Goal: Task Accomplishment & Management: Manage account settings

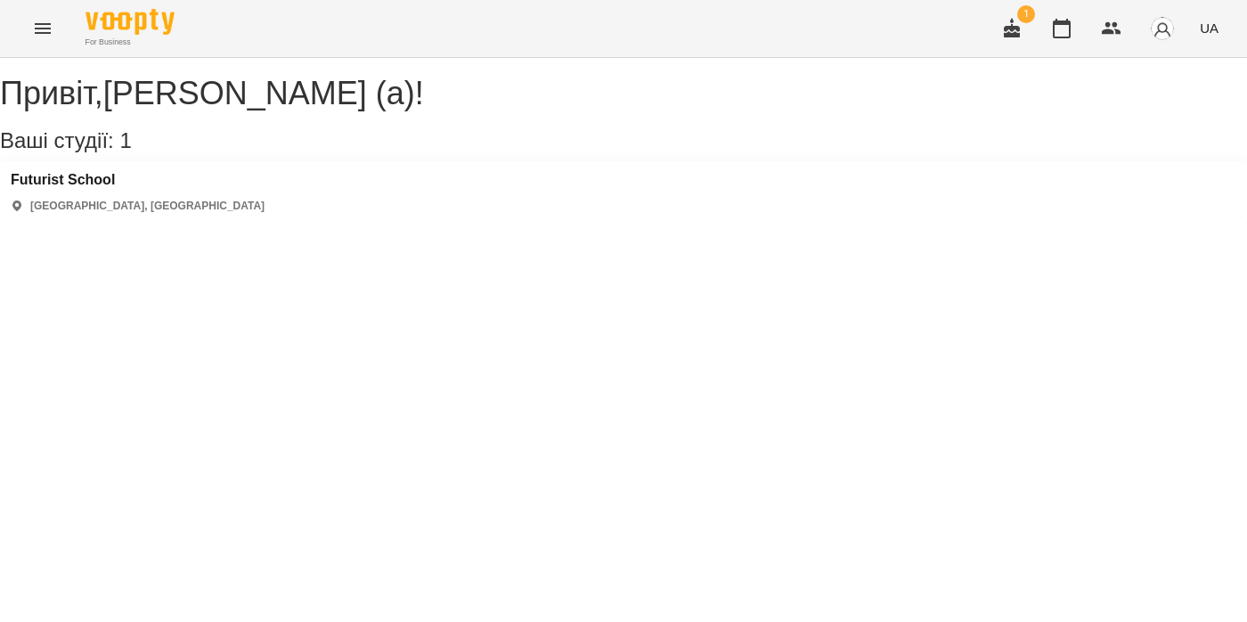
click at [106, 209] on div "[GEOGRAPHIC_DATA] [GEOGRAPHIC_DATA], [GEOGRAPHIC_DATA]" at bounding box center [138, 193] width 254 height 42
drag, startPoint x: 107, startPoint y: 201, endPoint x: 107, endPoint y: 190, distance: 11.6
click at [107, 188] on h3 "Futurist School" at bounding box center [138, 180] width 254 height 16
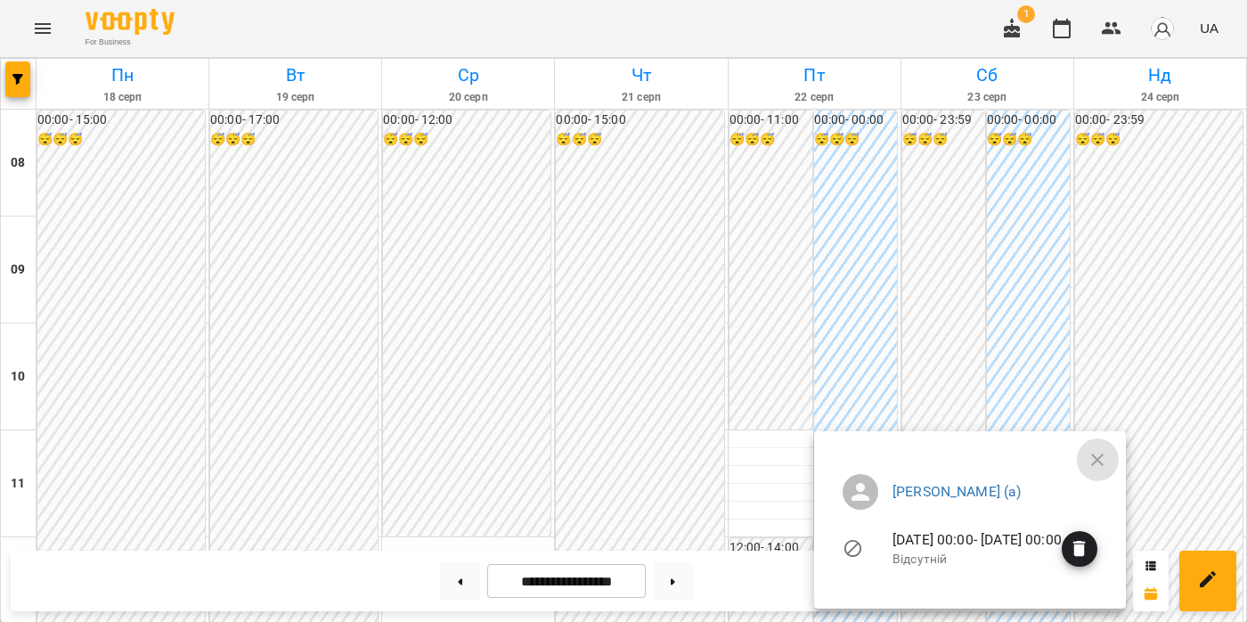
click at [1108, 459] on icon "button" at bounding box center [1097, 459] width 21 height 21
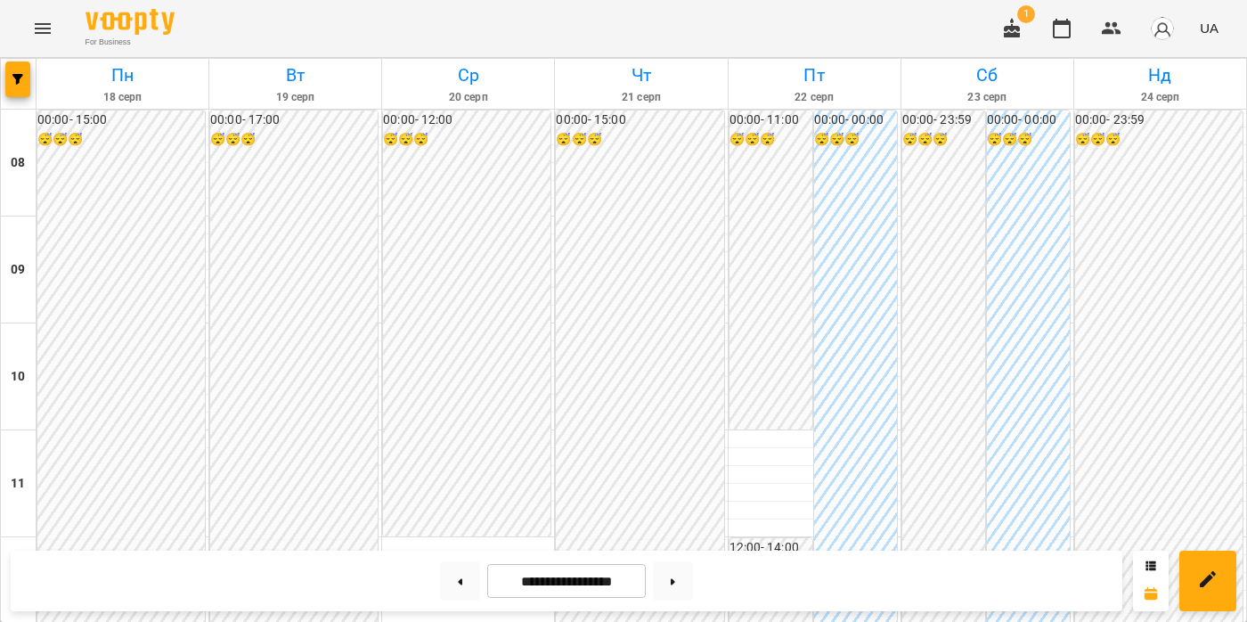
scroll to position [1171, 0]
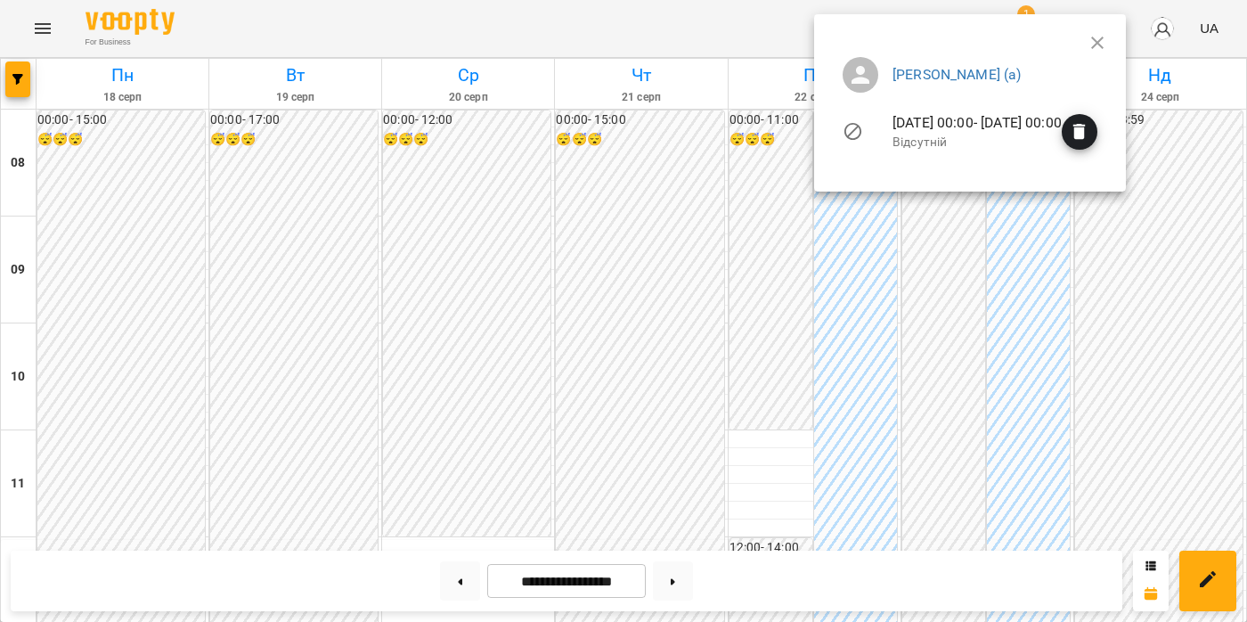
click at [756, 332] on div at bounding box center [623, 311] width 1247 height 622
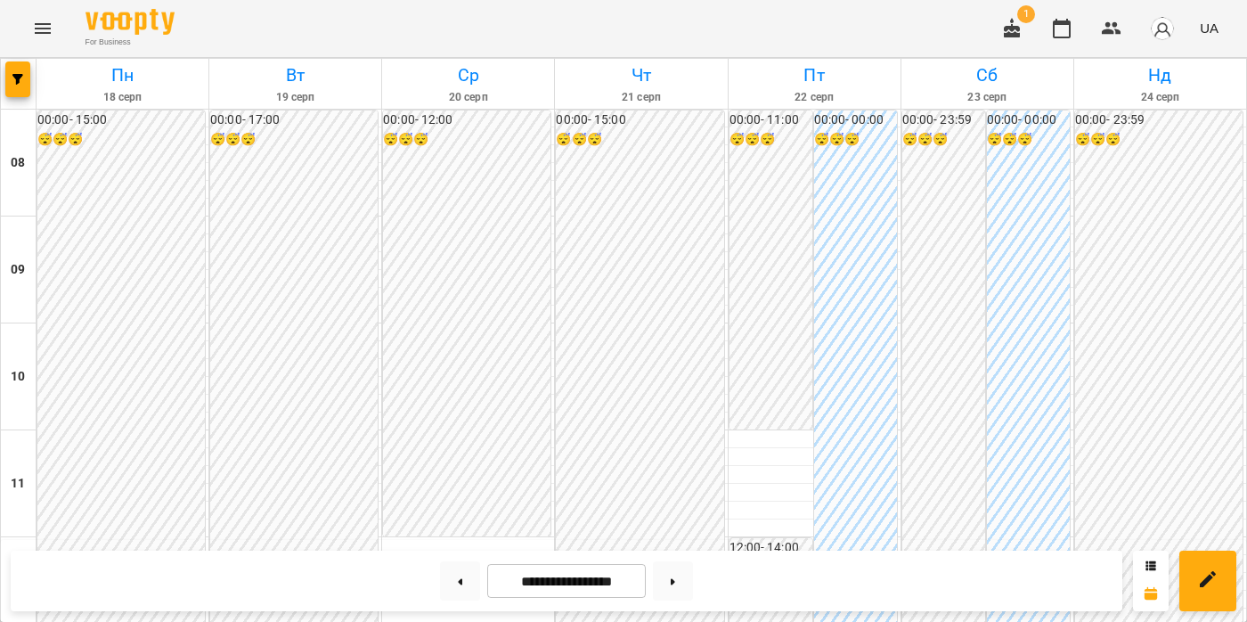
scroll to position [944, 0]
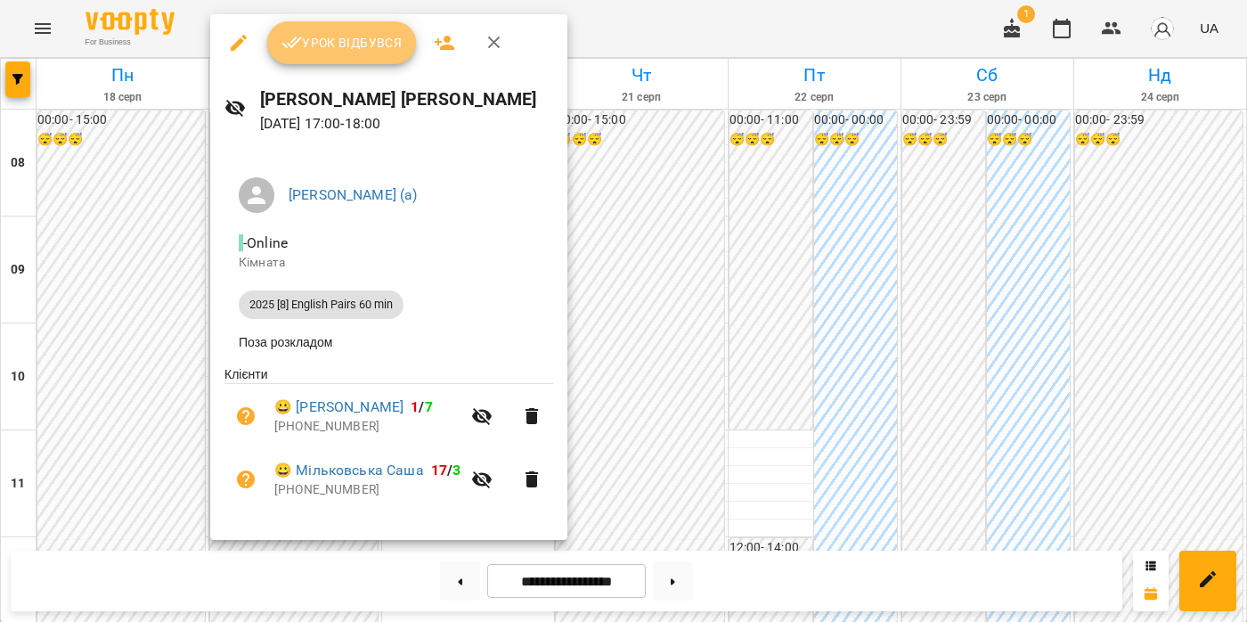
click at [318, 60] on button "Урок відбувся" at bounding box center [342, 42] width 150 height 43
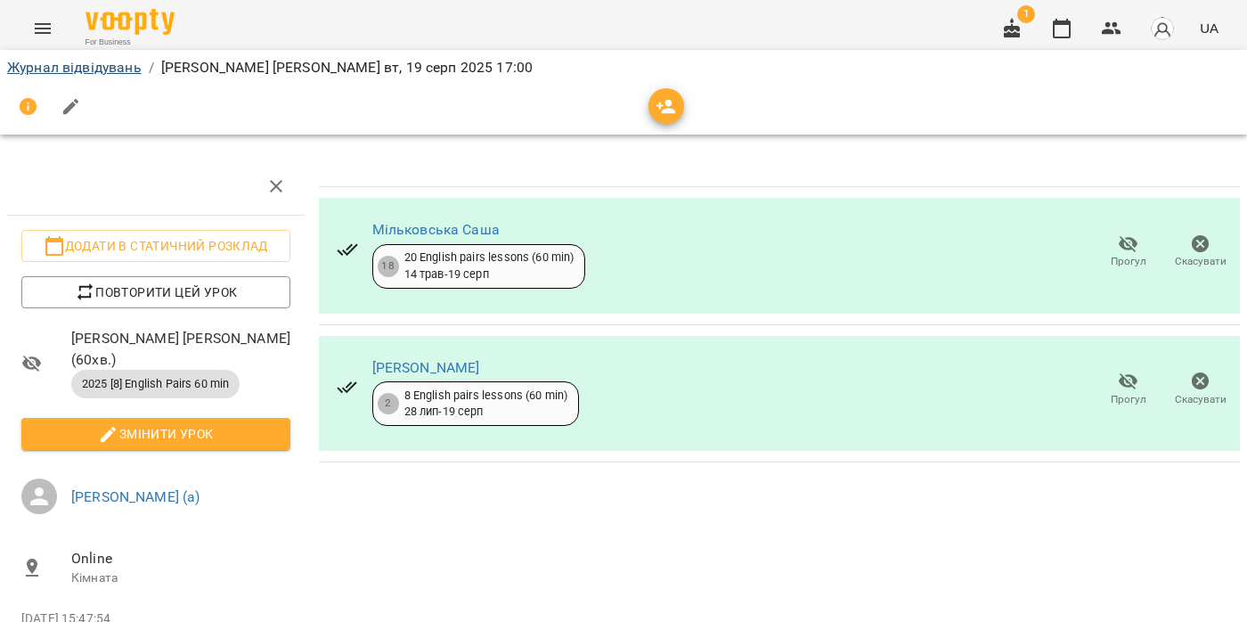
click at [82, 67] on link "Журнал відвідувань" at bounding box center [74, 67] width 135 height 17
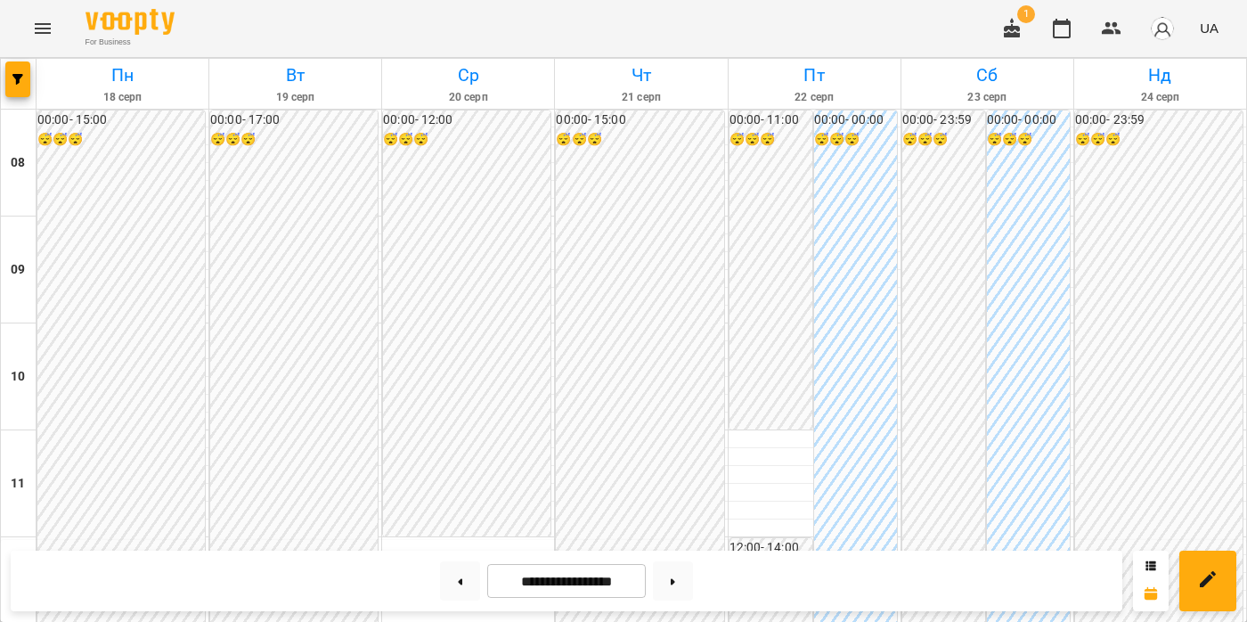
scroll to position [975, 0]
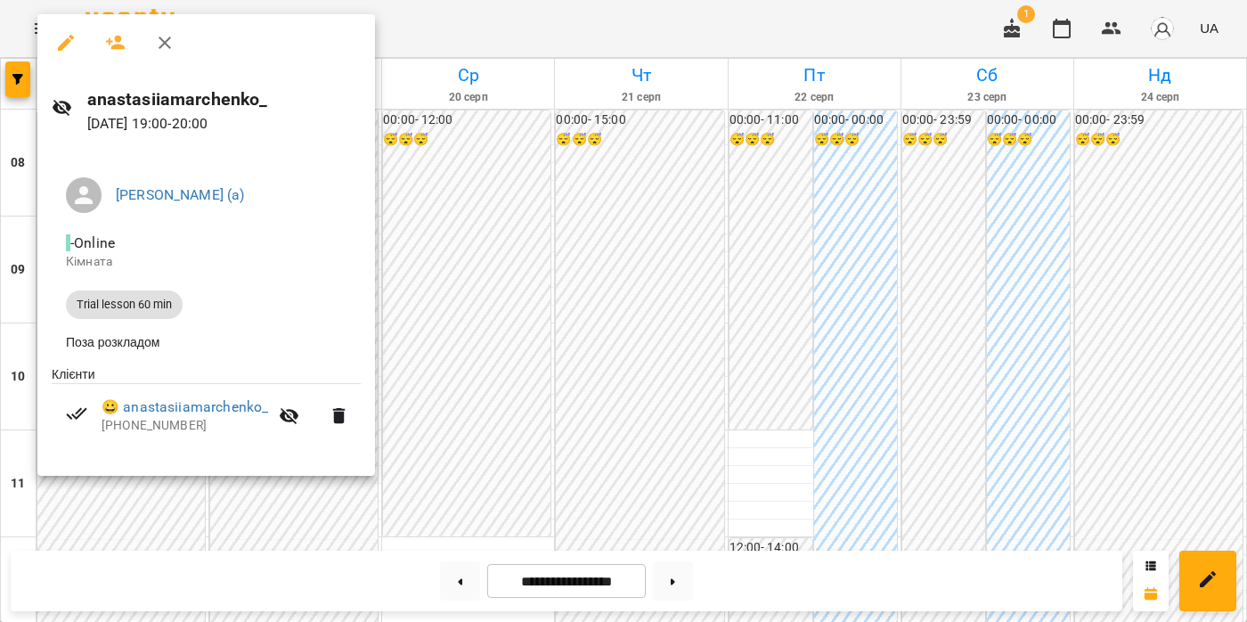
click at [413, 256] on div at bounding box center [623, 311] width 1247 height 622
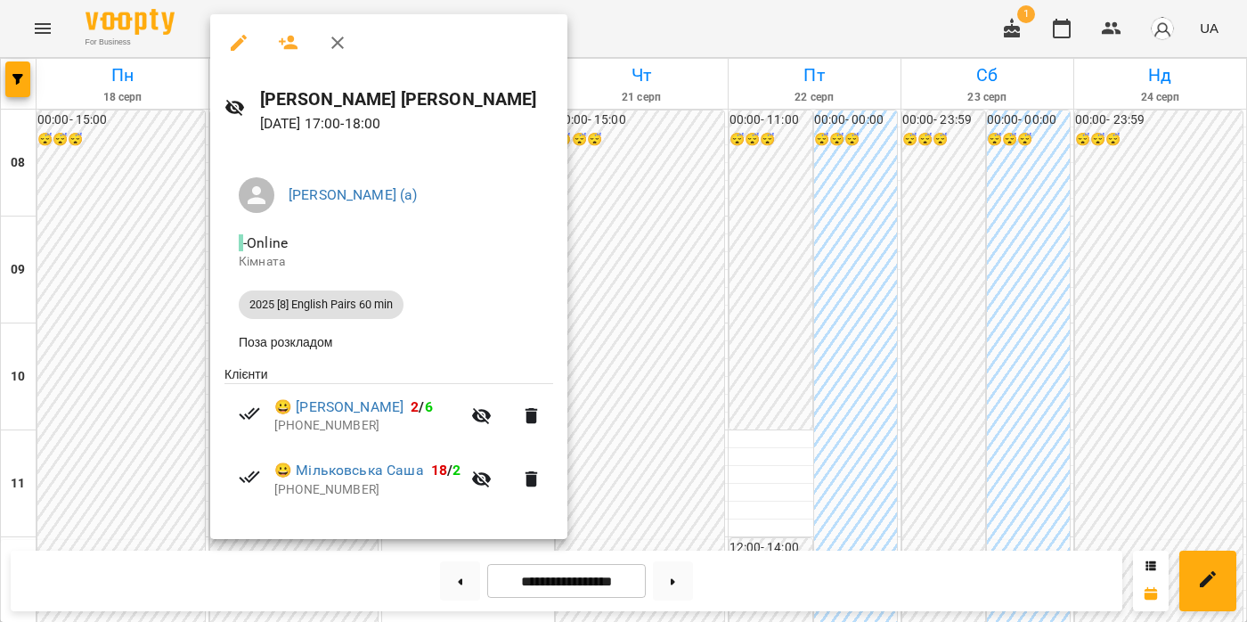
click at [151, 522] on div at bounding box center [623, 311] width 1247 height 622
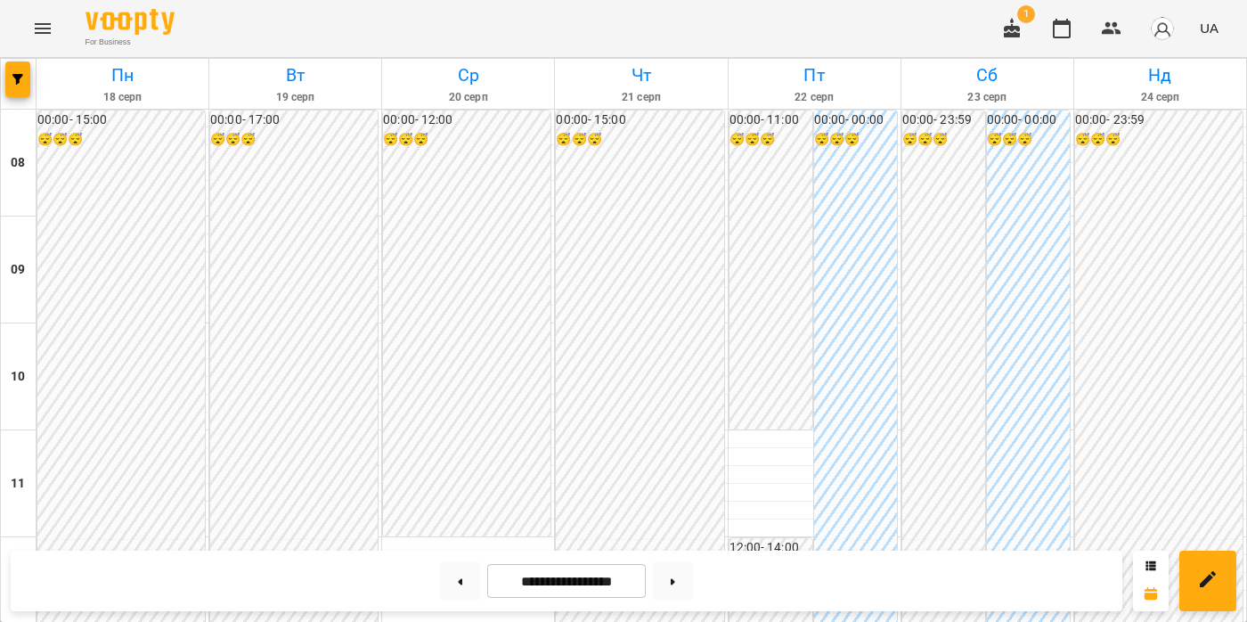
scroll to position [908, 0]
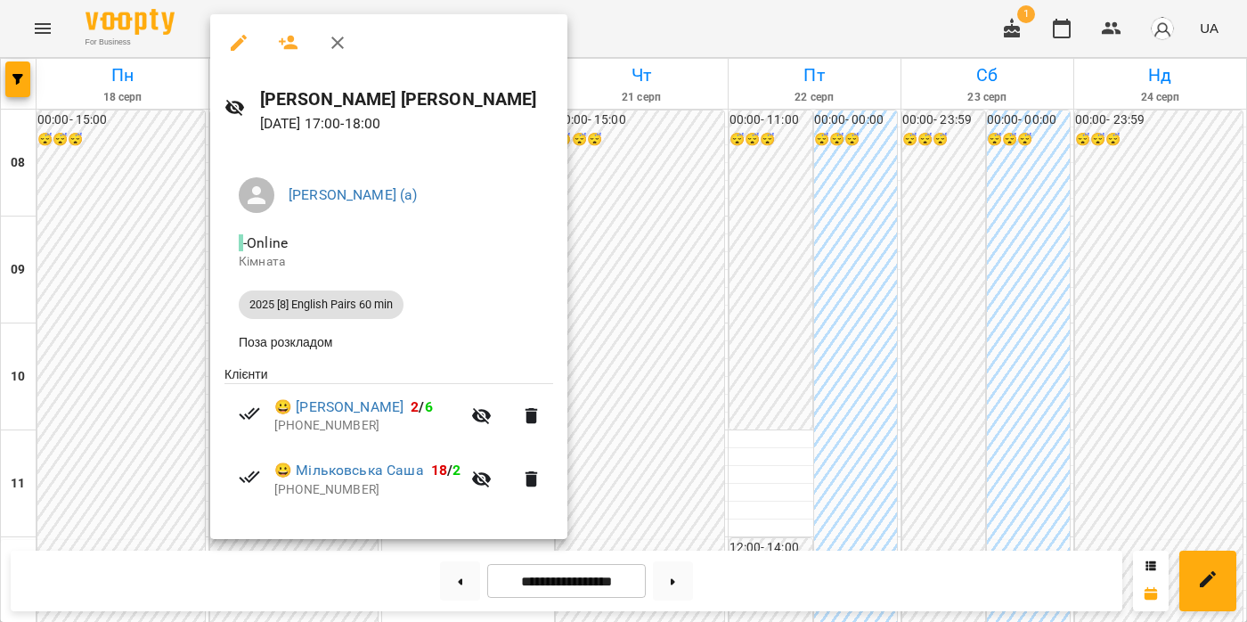
click at [259, 245] on span "- Online" at bounding box center [265, 242] width 53 height 17
click at [305, 304] on span "2025 [8] English Pairs 60 min" at bounding box center [321, 305] width 165 height 16
click at [285, 346] on li "Поза розкладом" at bounding box center [389, 342] width 329 height 32
click at [388, 129] on p "[DATE] 17:00 - 18:00" at bounding box center [406, 123] width 293 height 21
drag, startPoint x: 389, startPoint y: 128, endPoint x: 426, endPoint y: 122, distance: 37.1
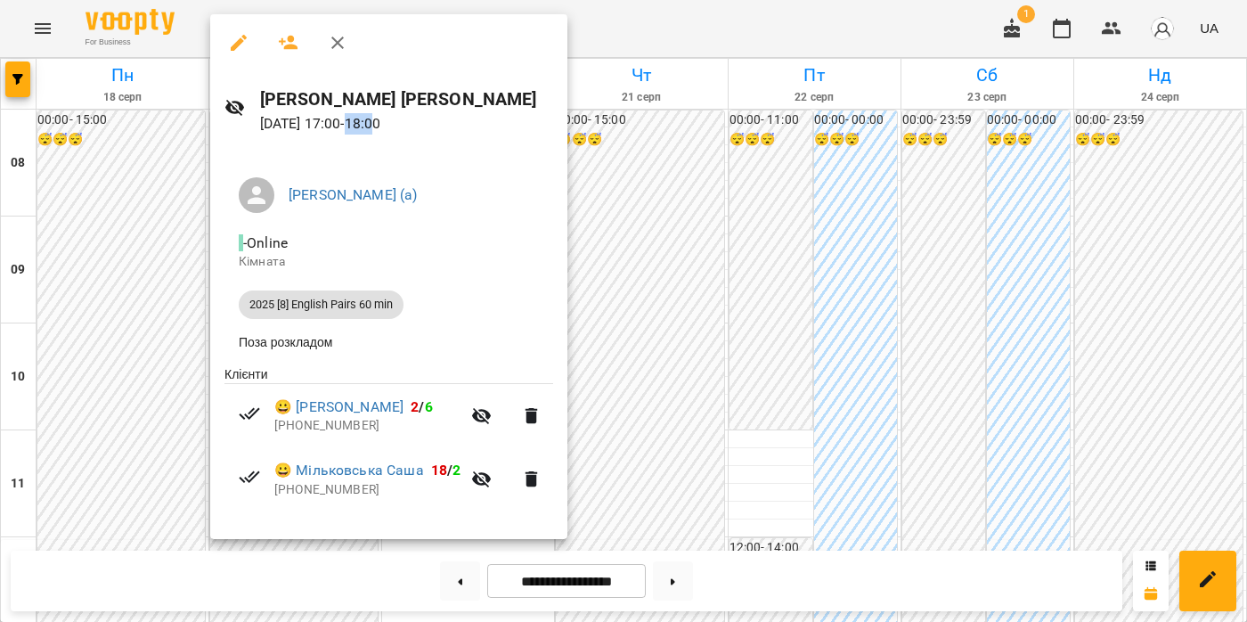
click at [425, 123] on p "[DATE] 17:00 - 18:00" at bounding box center [406, 123] width 293 height 21
drag, startPoint x: 306, startPoint y: 308, endPoint x: 301, endPoint y: 321, distance: 13.2
click at [301, 320] on li "2025 [8] English Pairs 60 min" at bounding box center [389, 304] width 329 height 43
click at [341, 326] on li "Поза розкладом" at bounding box center [389, 342] width 329 height 32
click at [336, 40] on icon "button" at bounding box center [337, 43] width 12 height 12
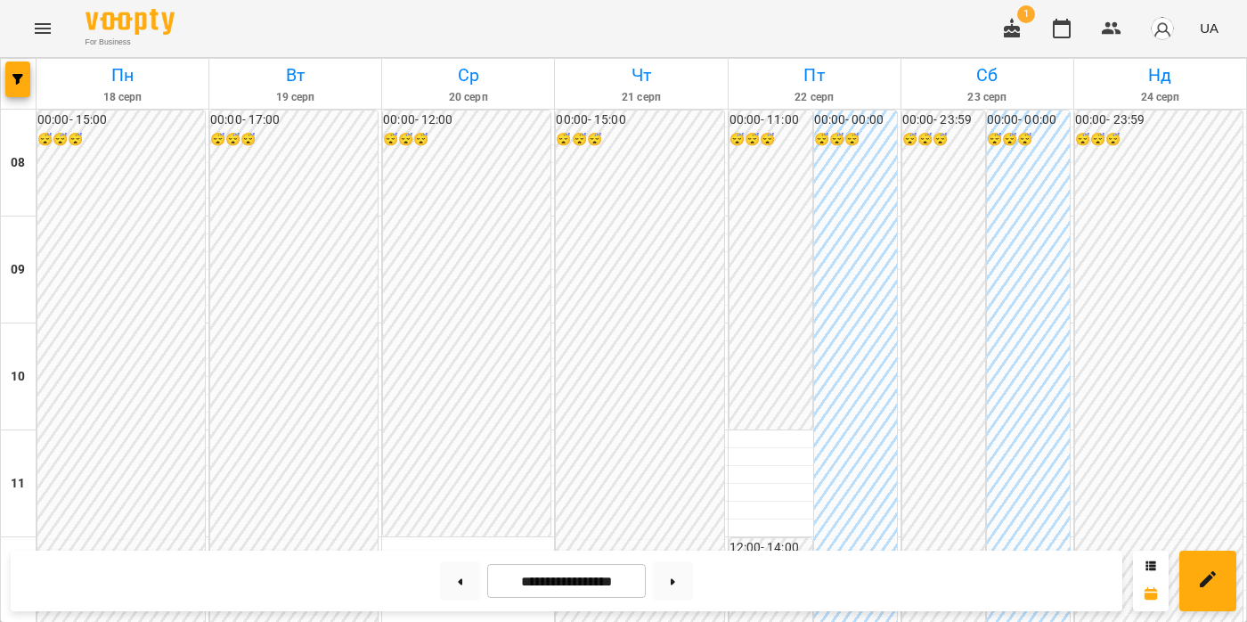
click at [1010, 33] on icon "button" at bounding box center [1012, 28] width 16 height 20
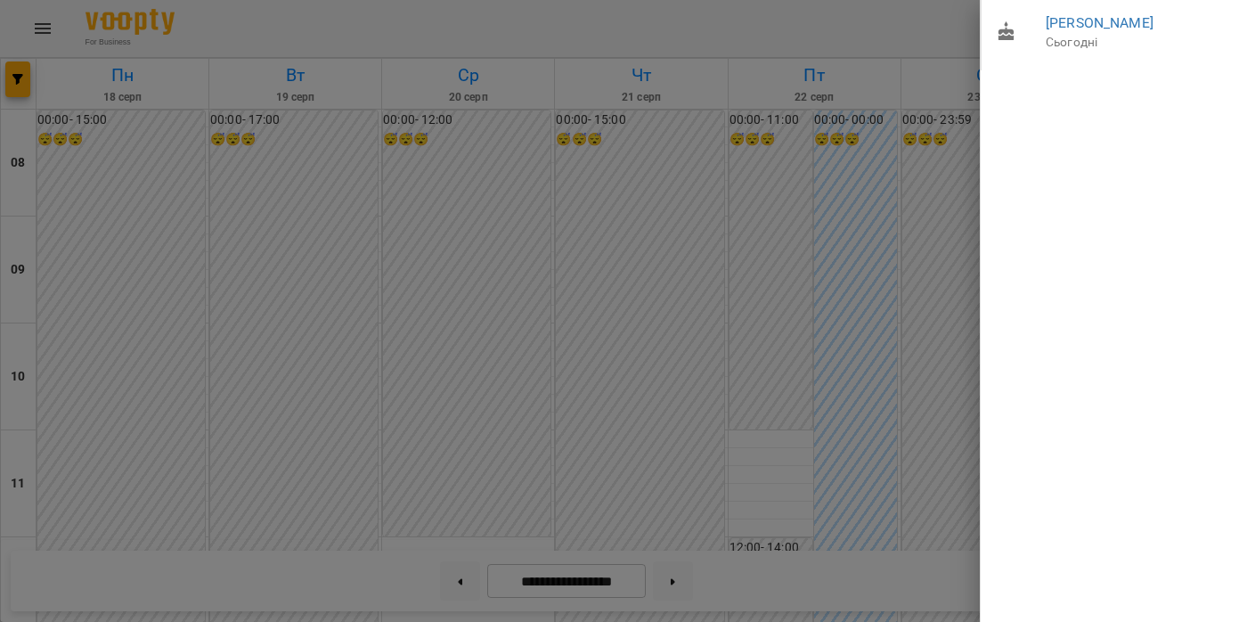
click at [935, 134] on div at bounding box center [623, 311] width 1247 height 622
